Goal: Information Seeking & Learning: Learn about a topic

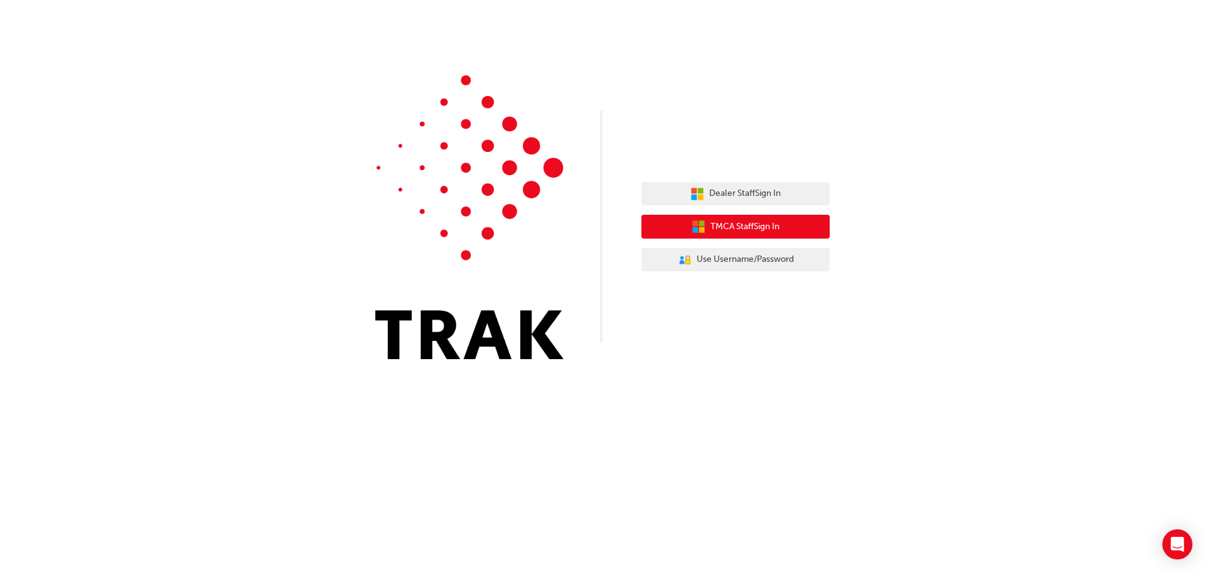
click at [747, 229] on span "TMCA Staff Sign In" at bounding box center [744, 227] width 69 height 14
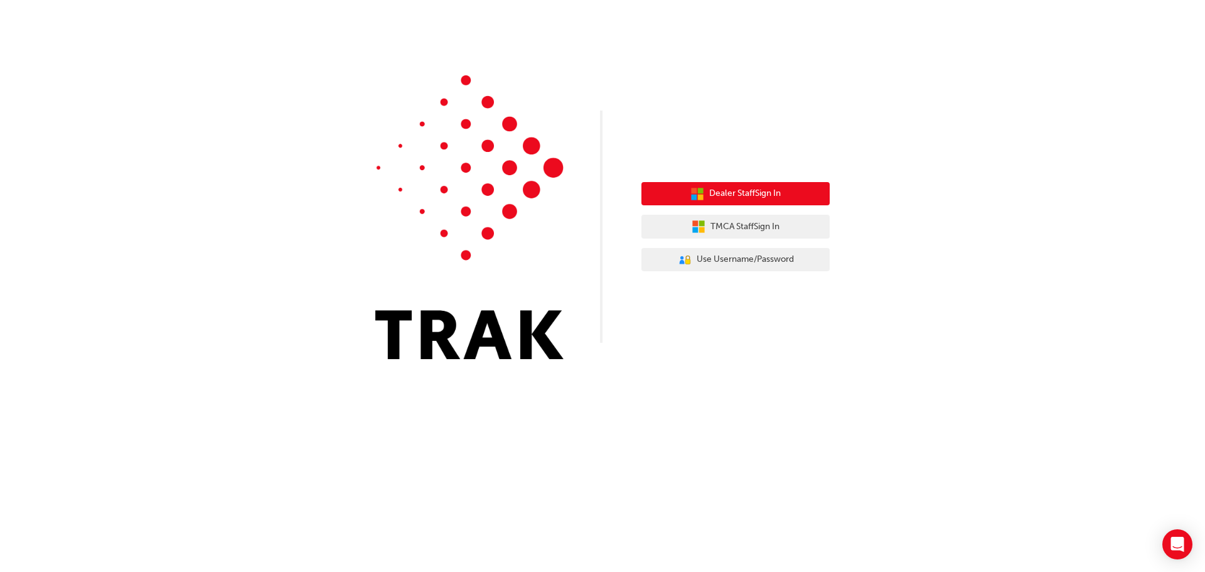
click at [721, 183] on button "Dealer Staff Sign In" at bounding box center [735, 194] width 188 height 24
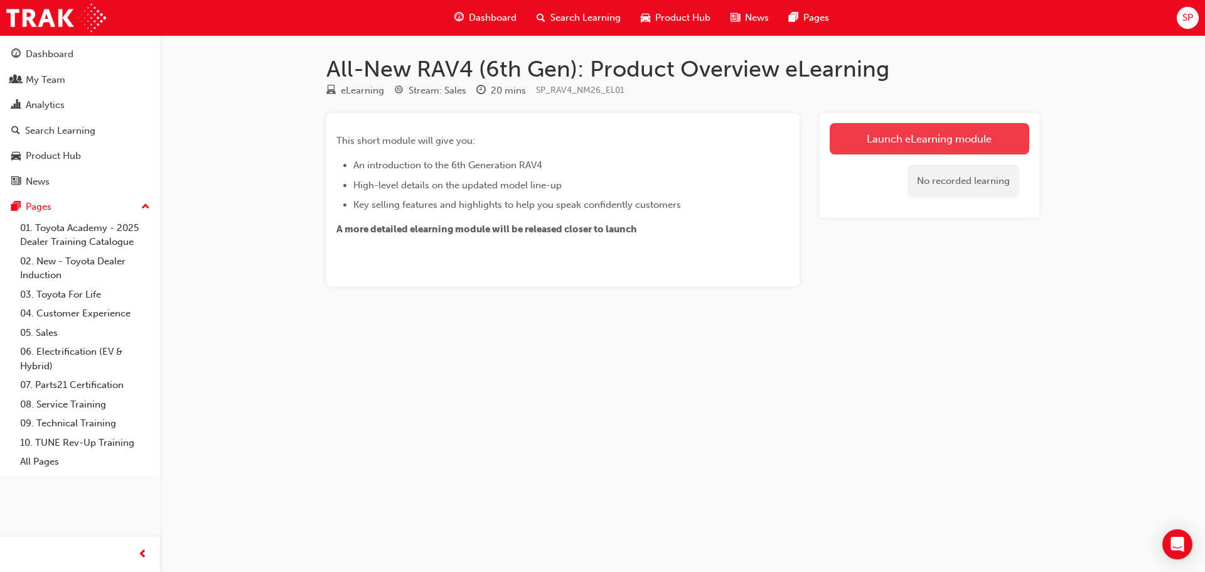
click at [873, 146] on link "Launch eLearning module" at bounding box center [929, 138] width 200 height 31
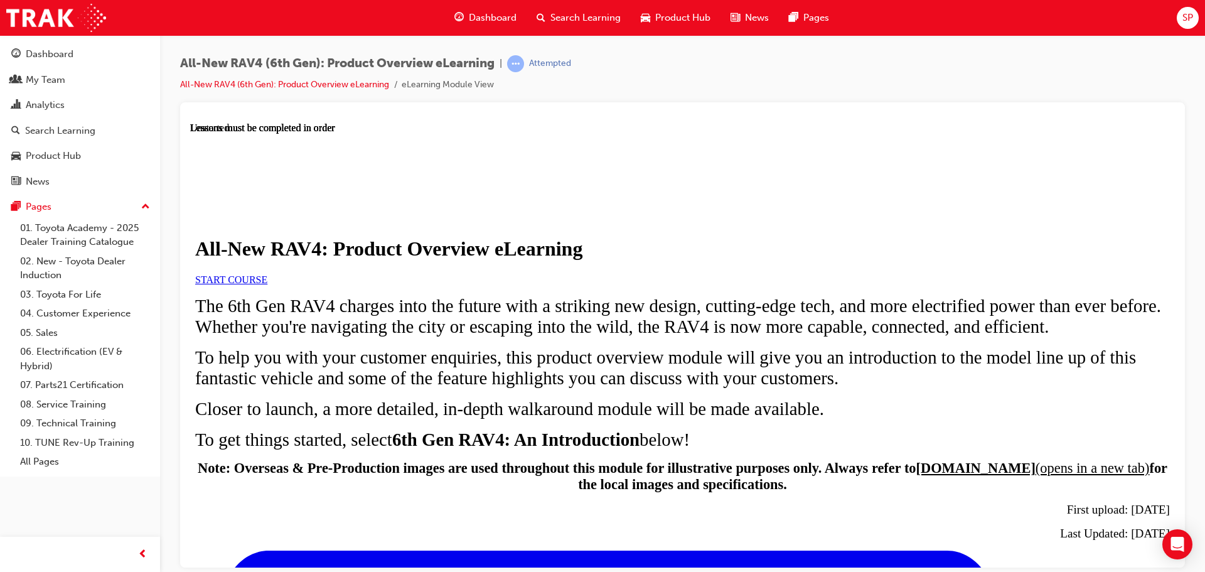
click at [267, 284] on link "START COURSE" at bounding box center [231, 279] width 72 height 11
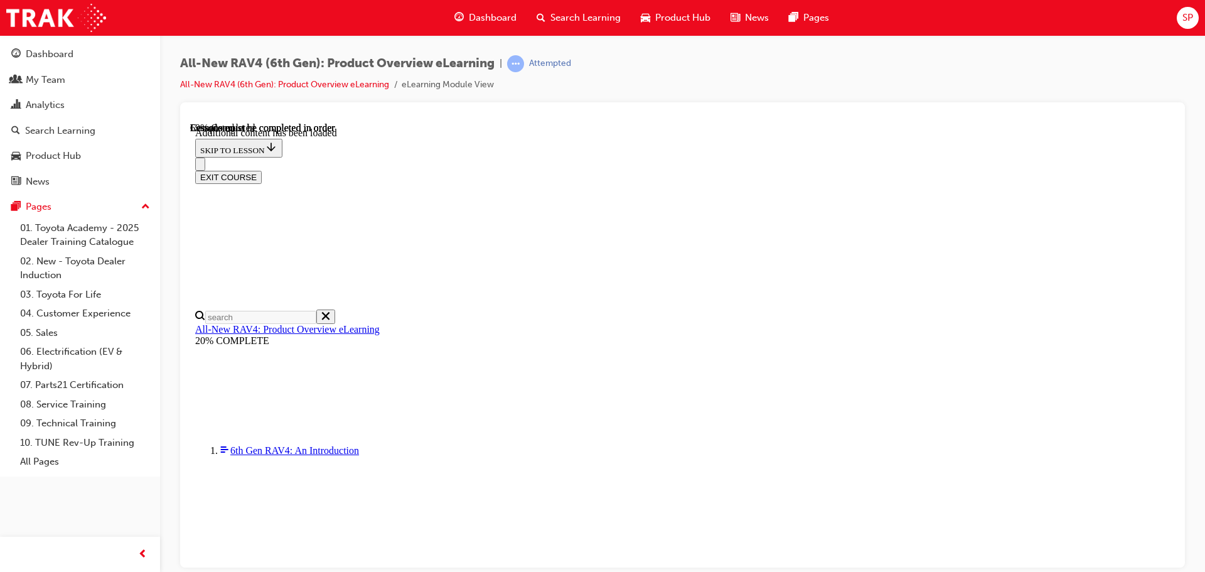
scroll to position [1694, 0]
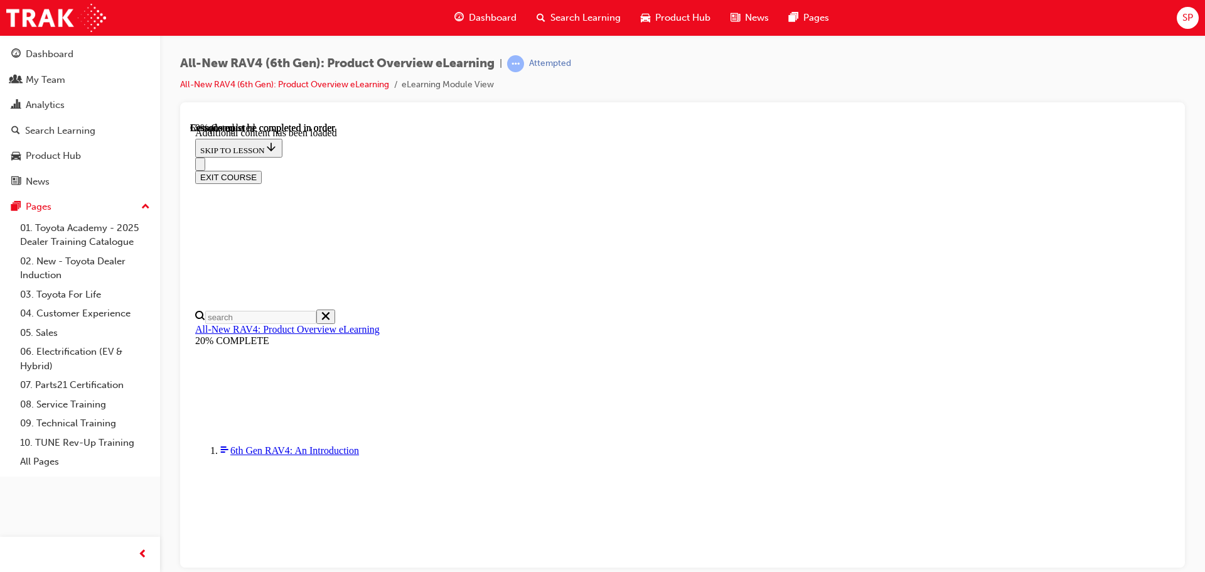
scroll to position [0, 181]
drag, startPoint x: 752, startPoint y: 303, endPoint x: 785, endPoint y: 302, distance: 33.9
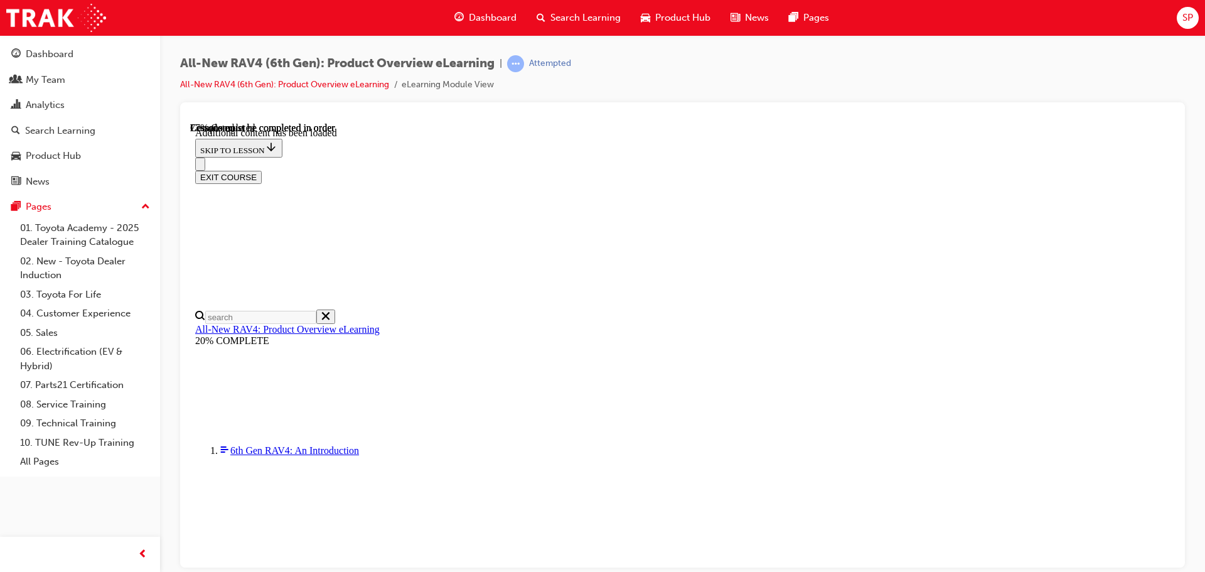
drag, startPoint x: 686, startPoint y: 326, endPoint x: 676, endPoint y: 302, distance: 26.7
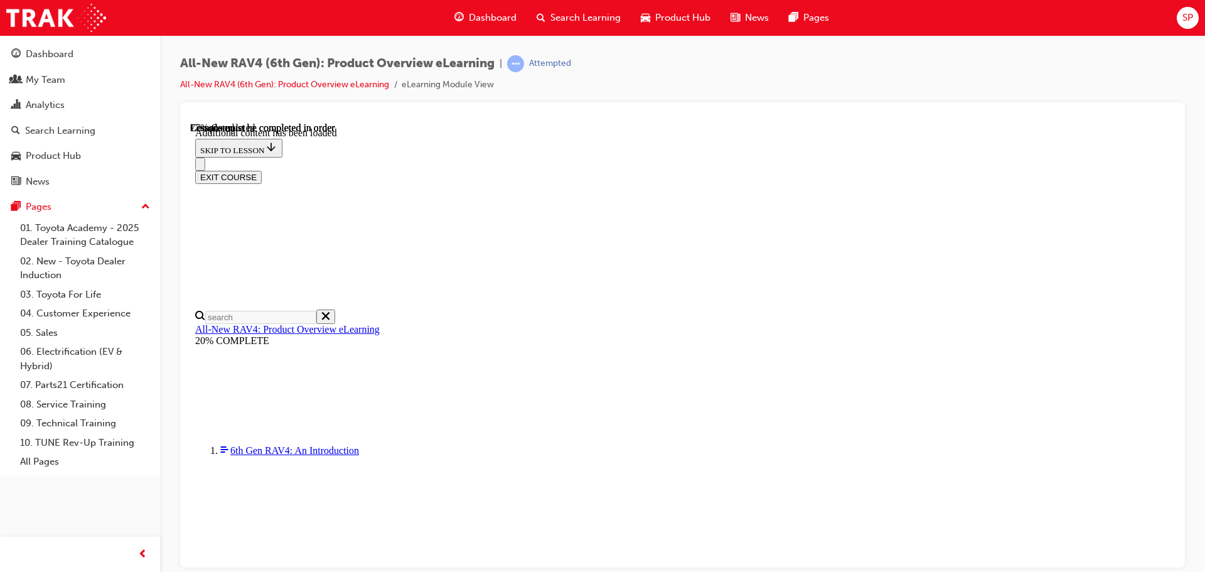
scroll to position [1832, 0]
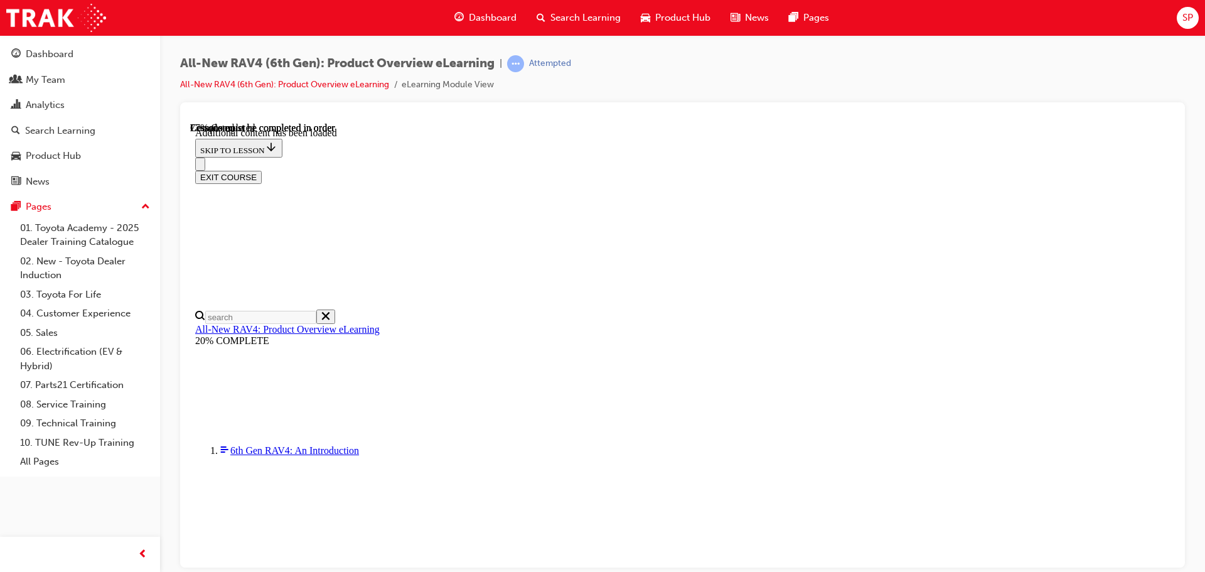
scroll to position [0, 110]
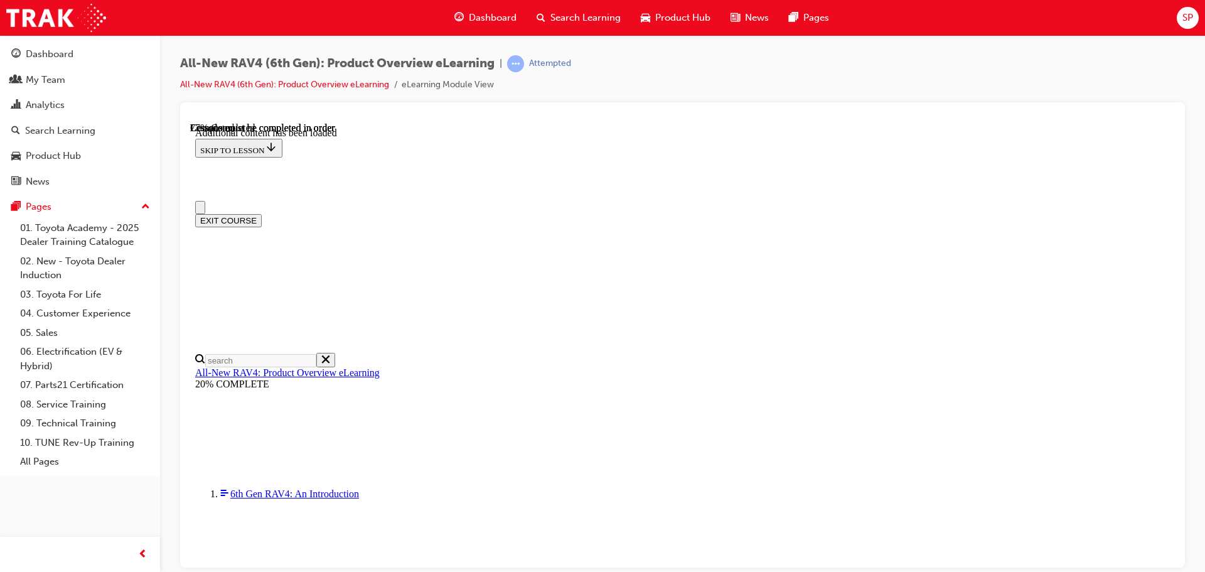
click at [200, 210] on icon "Close navigation menu" at bounding box center [200, 210] width 0 height 0
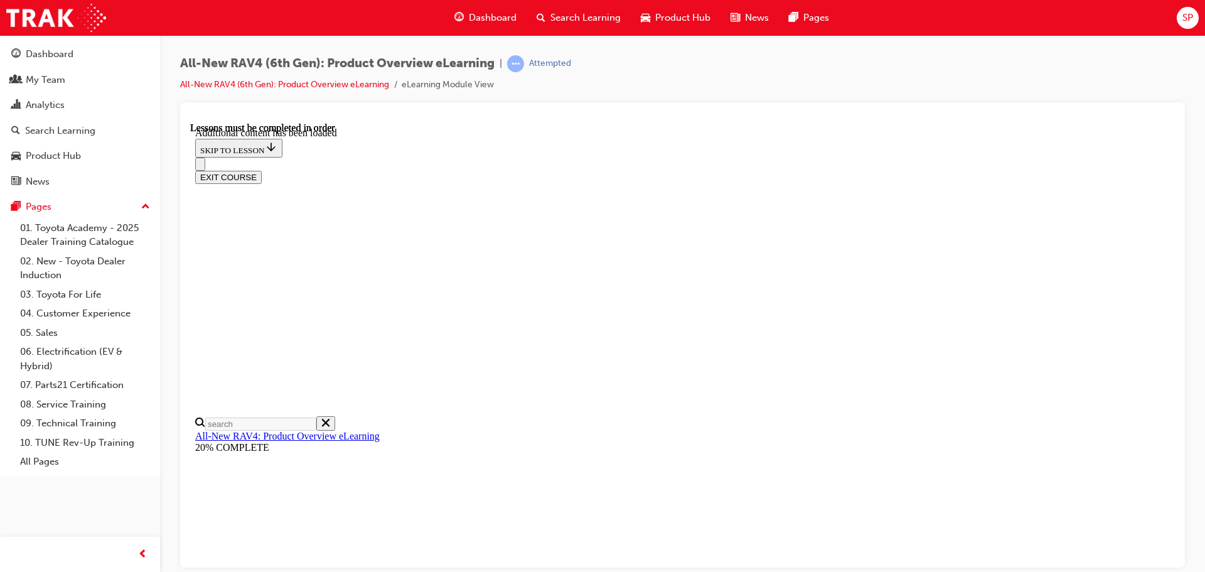
scroll to position [1463, 0]
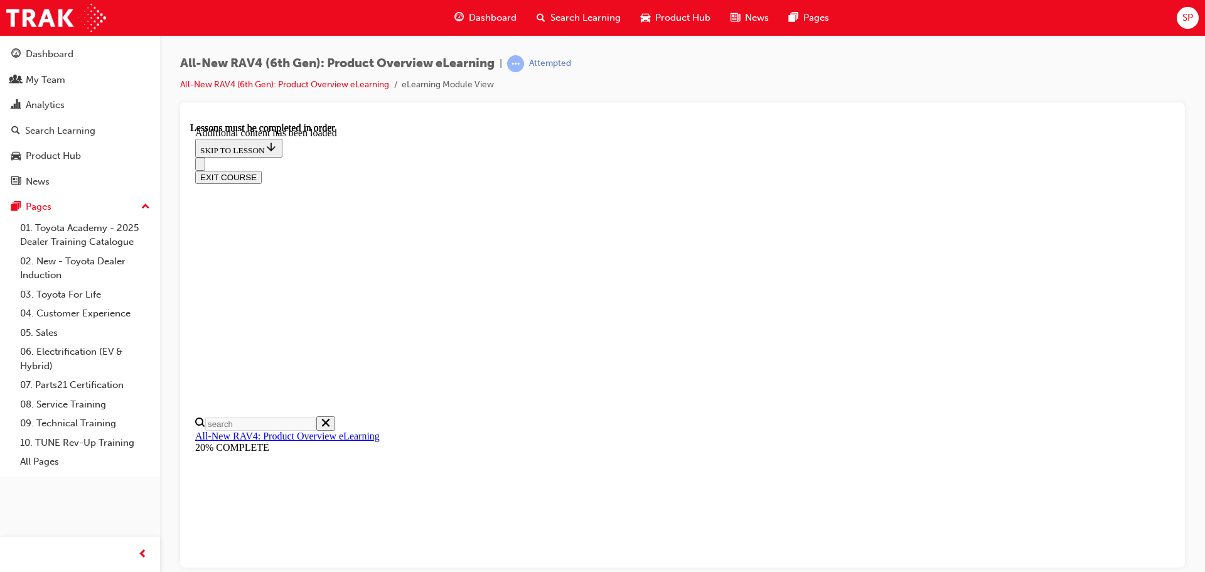
scroll to position [1335, 0]
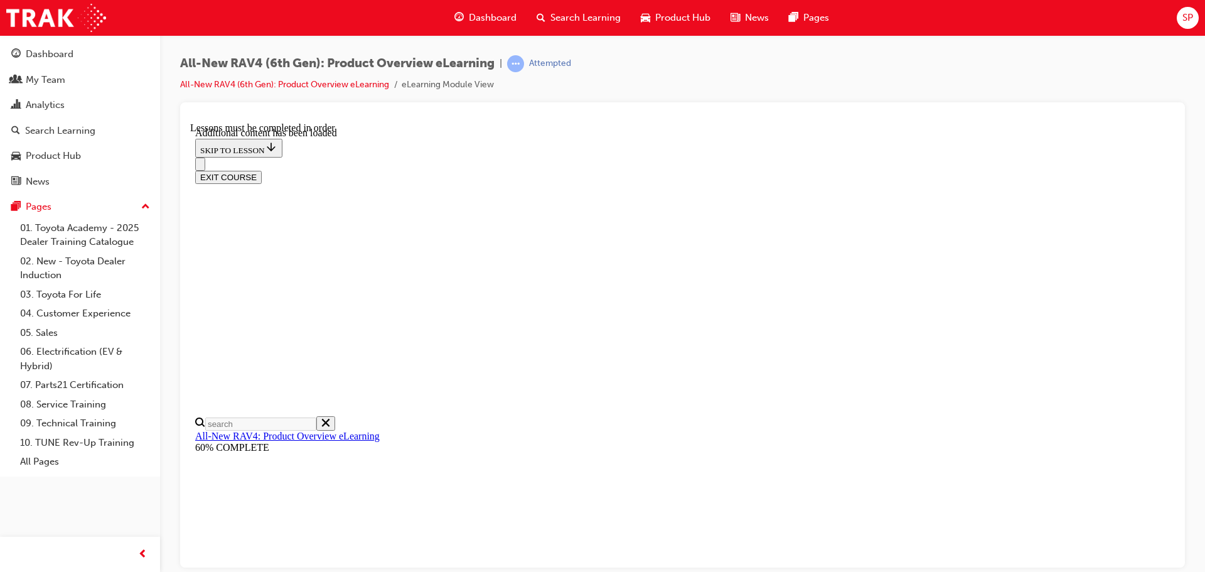
scroll to position [903, 0]
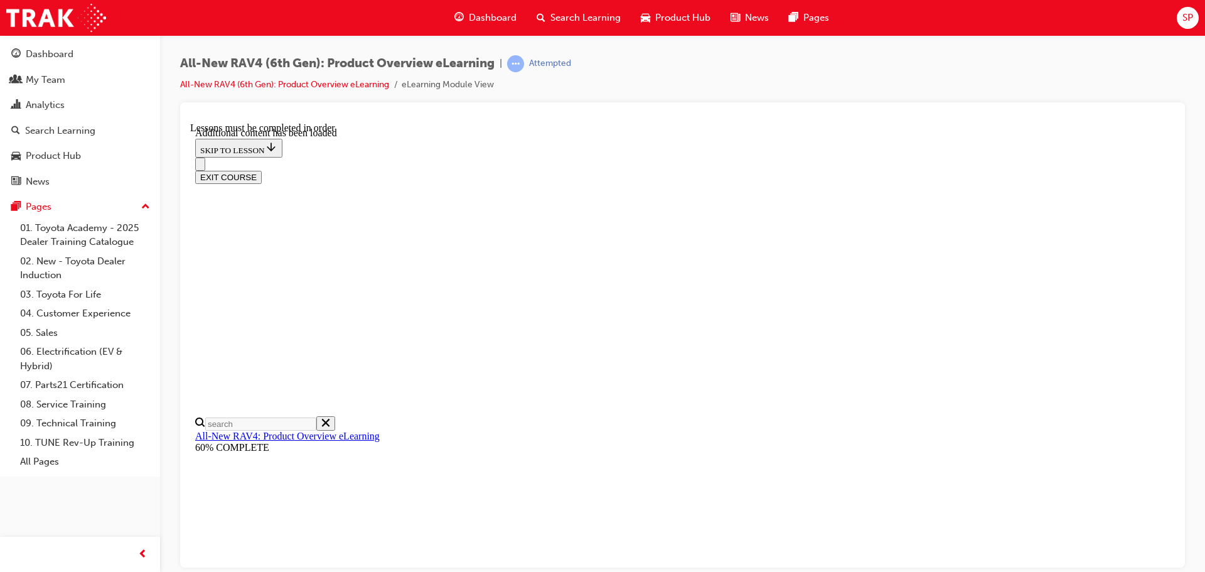
radio input "true"
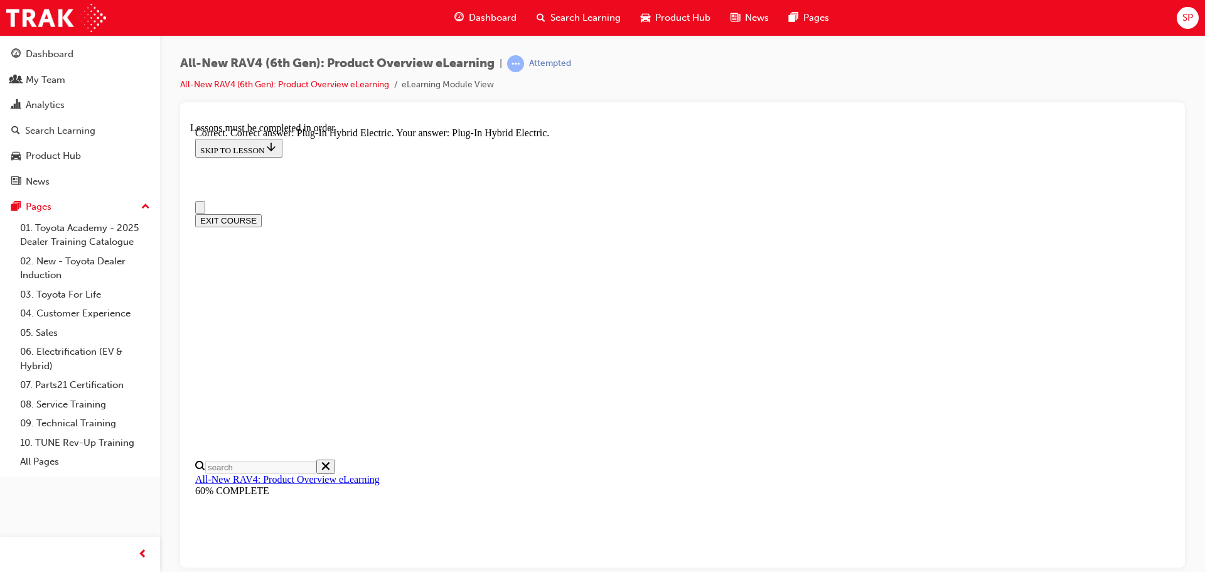
scroll to position [412, 0]
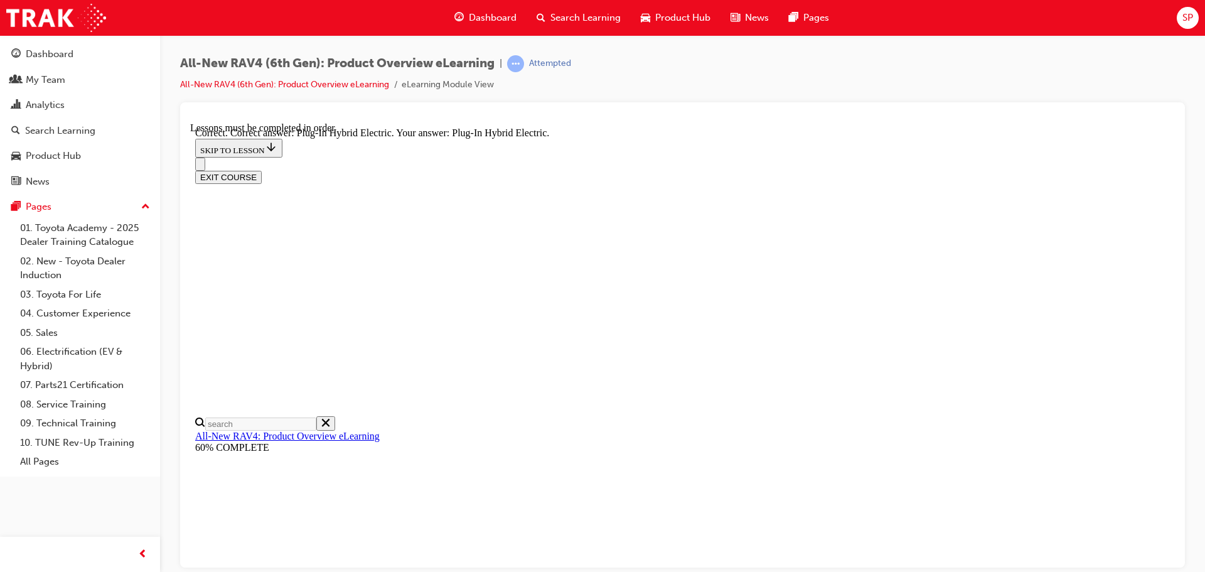
radio input "true"
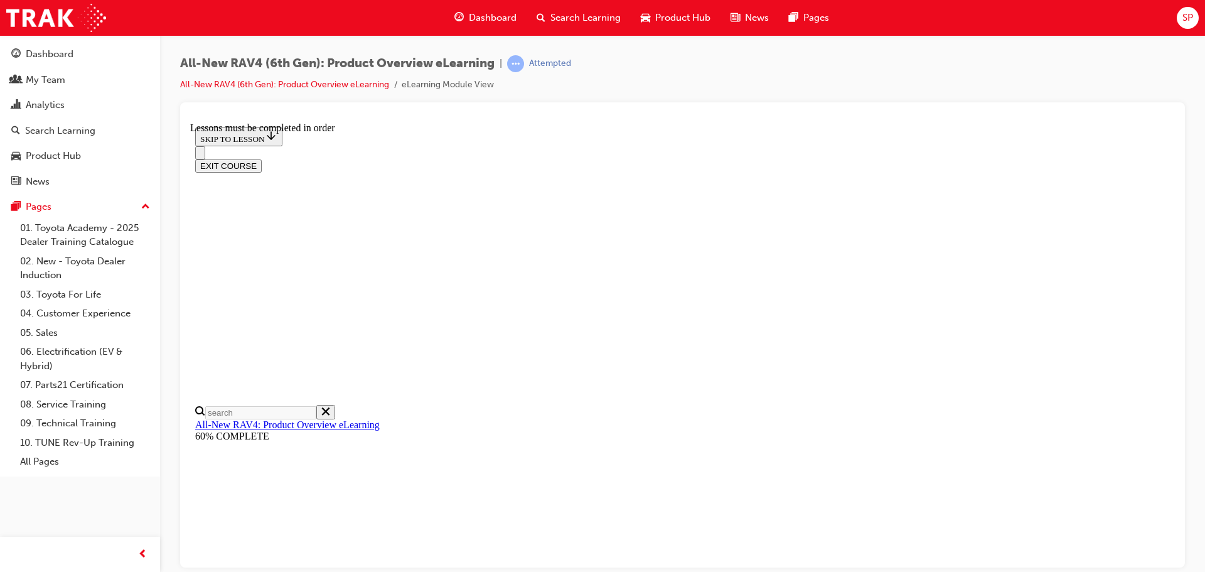
scroll to position [415, 0]
checkbox input "true"
drag, startPoint x: 658, startPoint y: 463, endPoint x: 666, endPoint y: 467, distance: 9.3
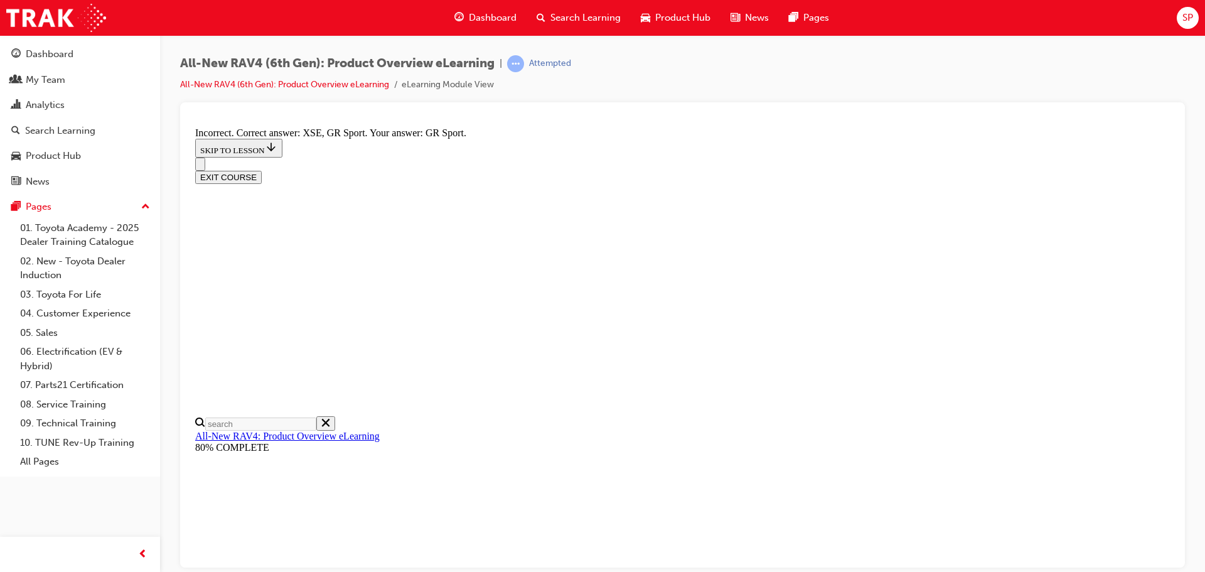
scroll to position [492, 0]
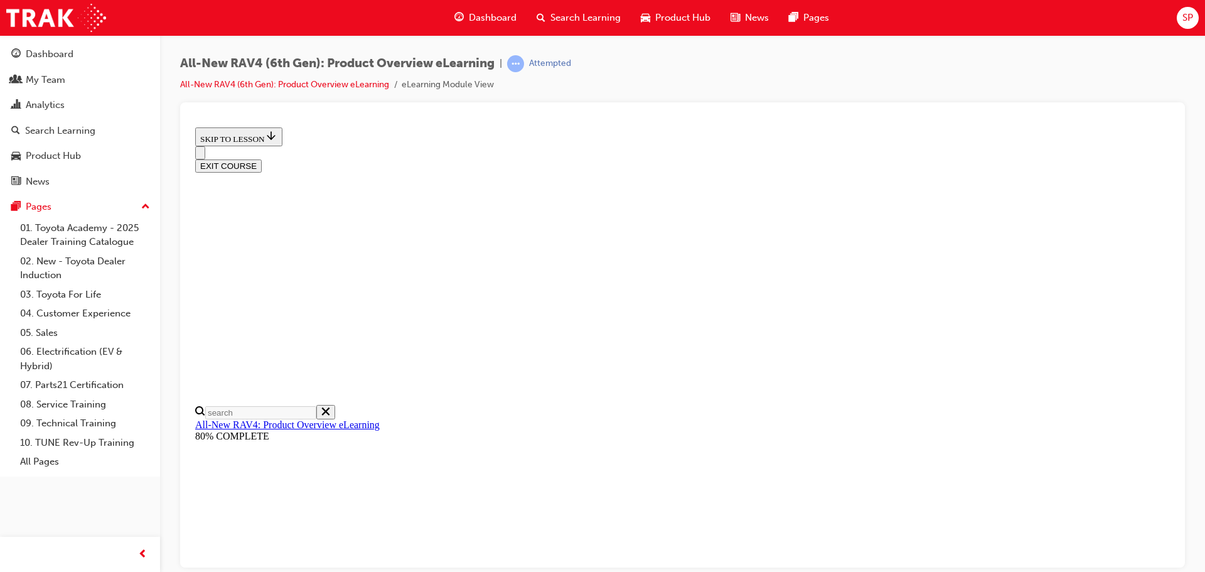
scroll to position [245, 0]
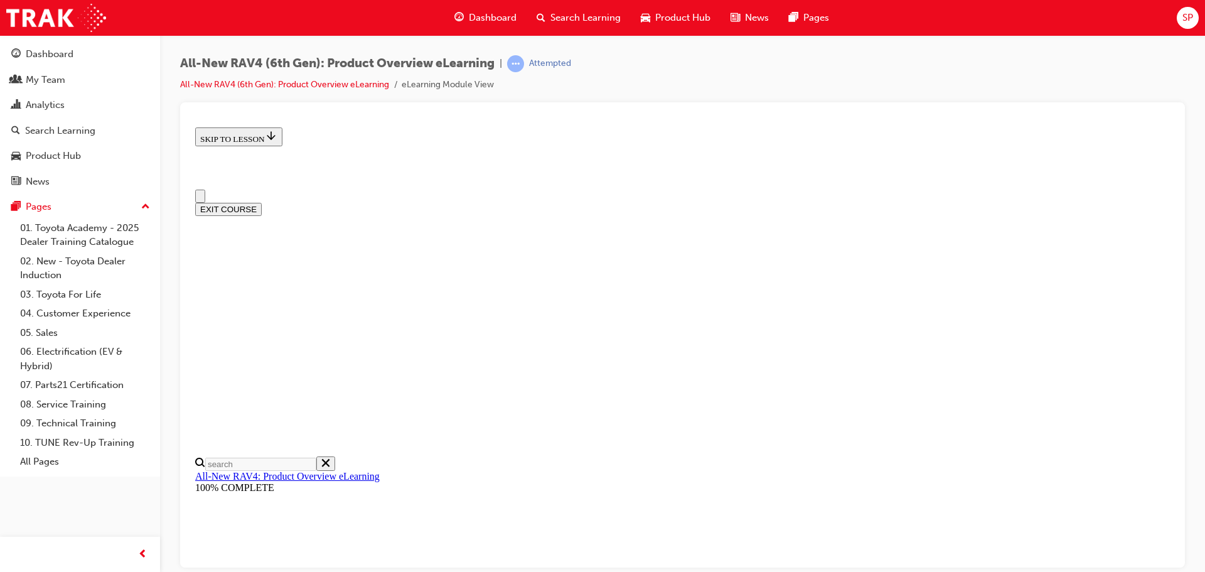
click at [262, 202] on button "EXIT COURSE" at bounding box center [228, 208] width 67 height 13
